Goal: Find specific page/section: Find specific page/section

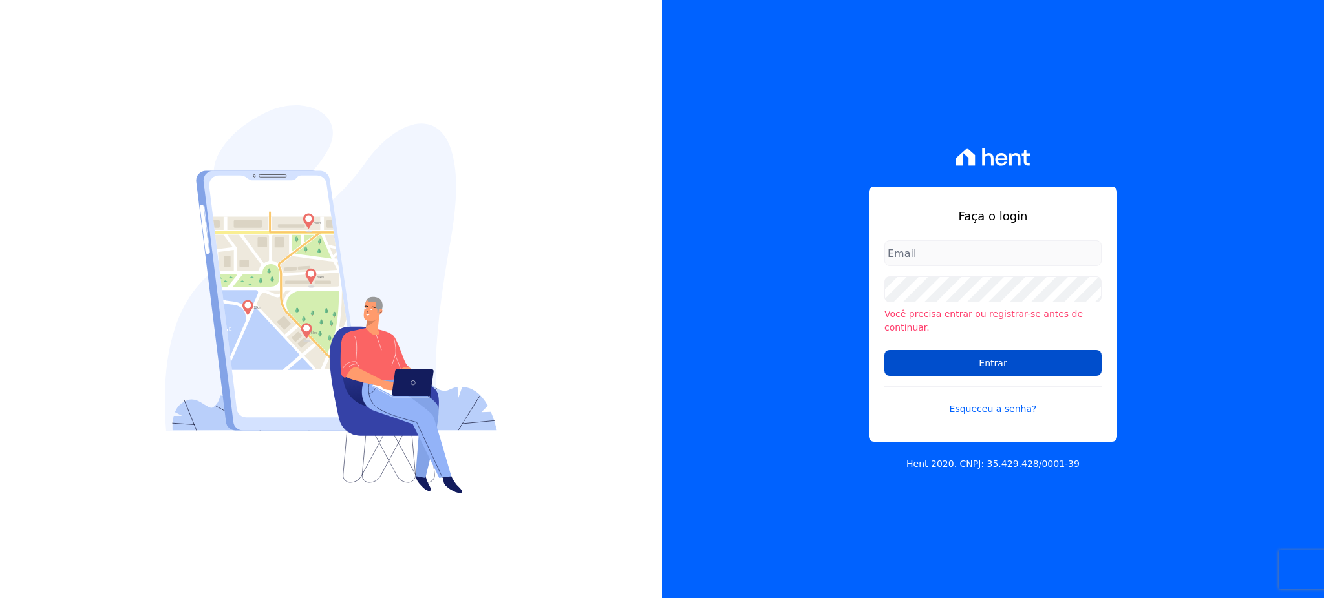
click at [1049, 361] on input "Entrar" at bounding box center [992, 363] width 217 height 26
click at [955, 277] on form "Você precisa entrar ou registrar-se antes de continuar. Entrar Esqueceu a senha?" at bounding box center [992, 335] width 217 height 191
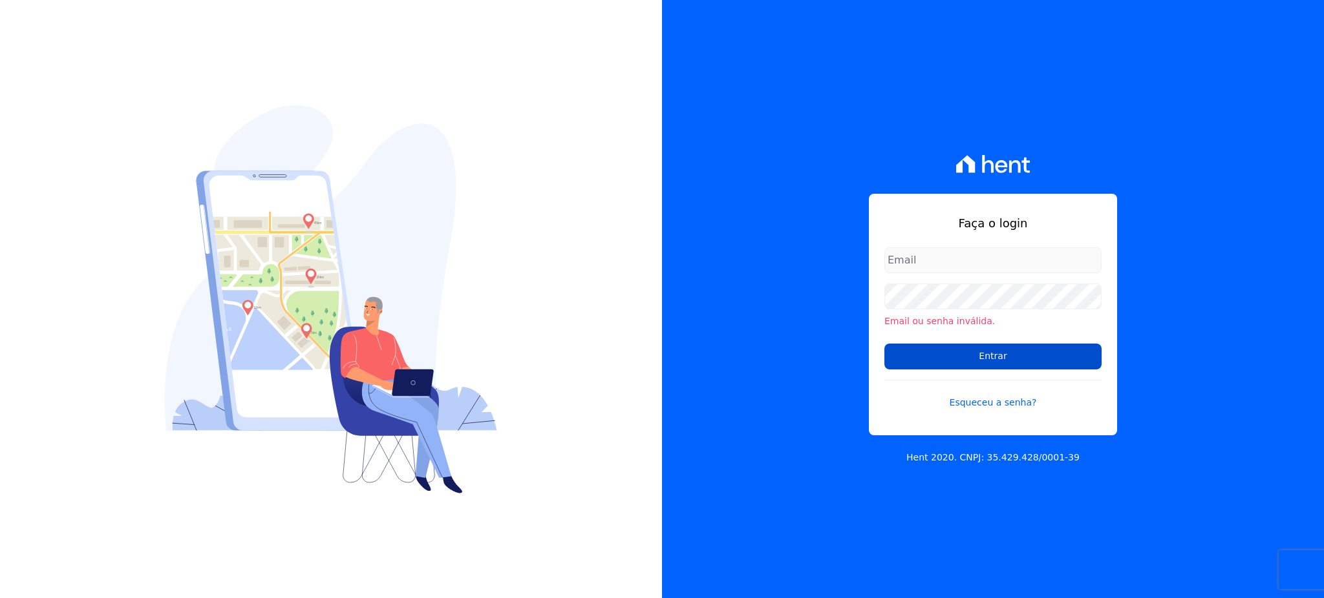
type input "[EMAIL_ADDRESS][PERSON_NAME][DOMAIN_NAME]"
click at [999, 357] on input "Entrar" at bounding box center [992, 357] width 217 height 26
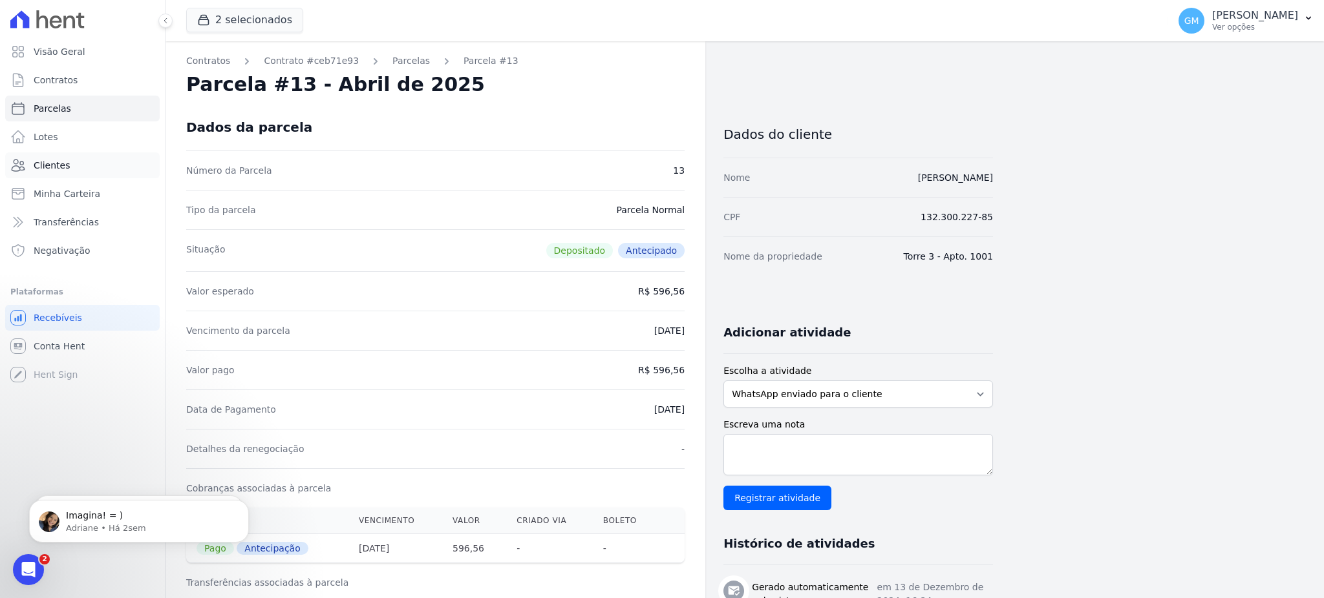
click at [93, 174] on link "Clientes" at bounding box center [82, 166] width 154 height 26
